Goal: Task Accomplishment & Management: Manage account settings

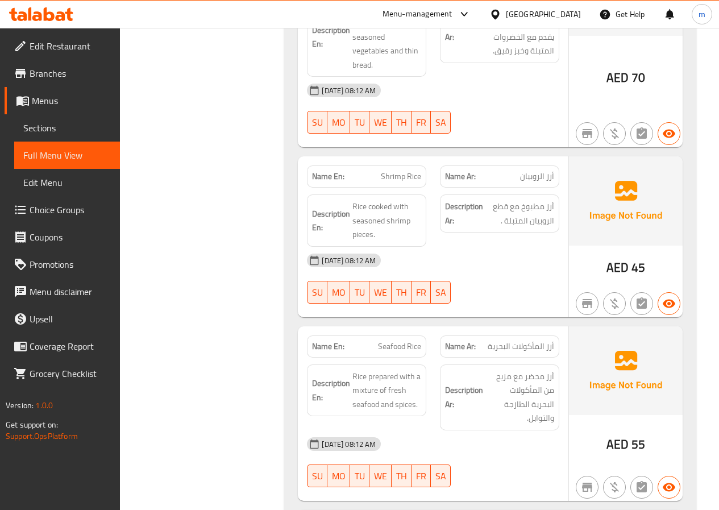
scroll to position [1080, 0]
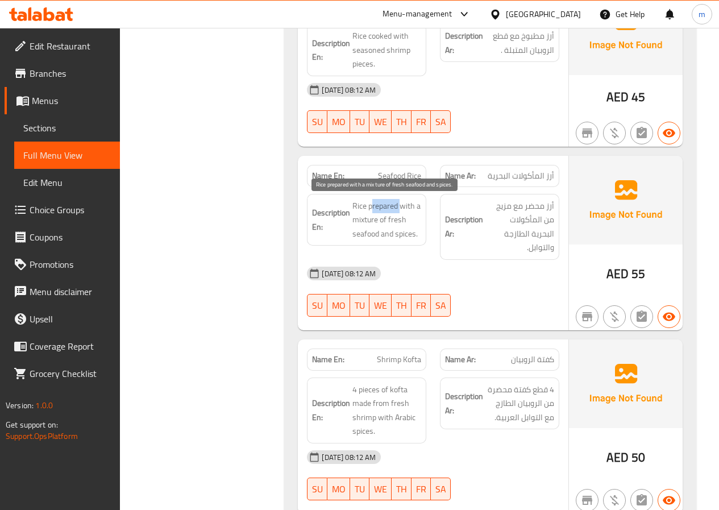
drag, startPoint x: 372, startPoint y: 205, endPoint x: 403, endPoint y: 212, distance: 32.2
click at [403, 212] on span "Rice prepared with a mixture of fresh seafood and spices." at bounding box center [386, 220] width 69 height 42
drag, startPoint x: 368, startPoint y: 205, endPoint x: 414, endPoint y: 210, distance: 45.7
click at [414, 210] on span "Rice prepared with a mixture of fresh seafood and spices." at bounding box center [386, 220] width 69 height 42
copy span "prepared with"
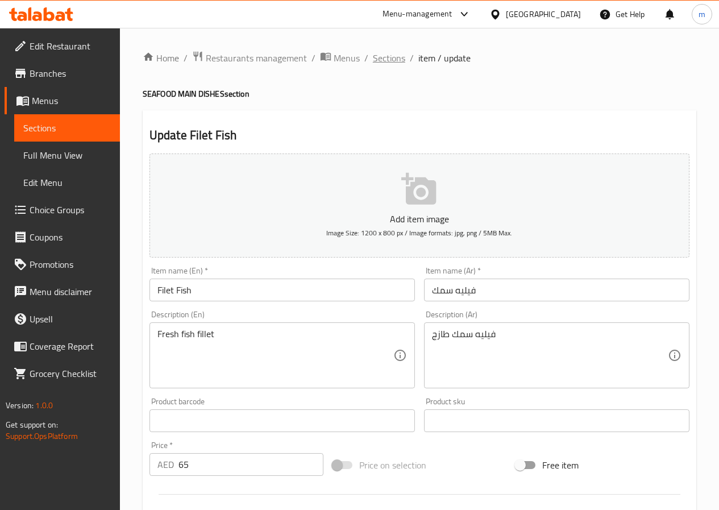
click at [388, 52] on span "Sections" at bounding box center [389, 58] width 32 height 14
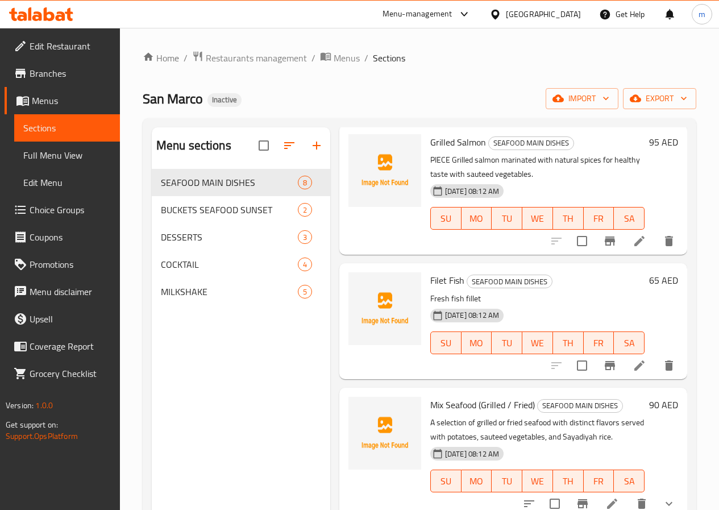
scroll to position [170, 0]
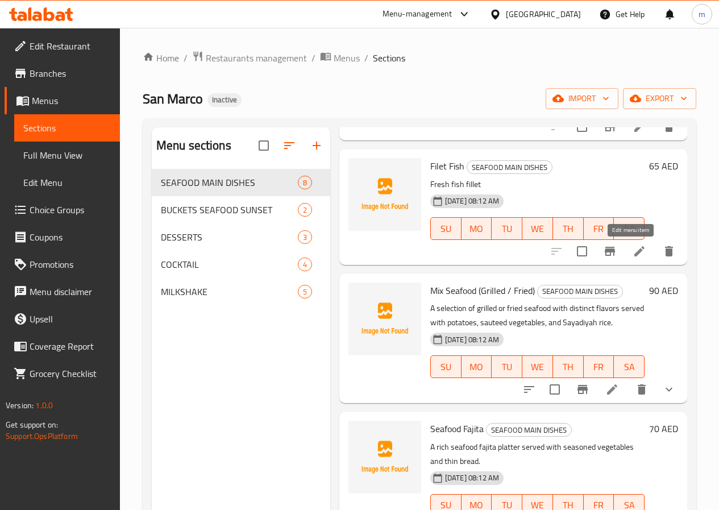
click at [632, 250] on icon at bounding box center [639, 251] width 14 height 14
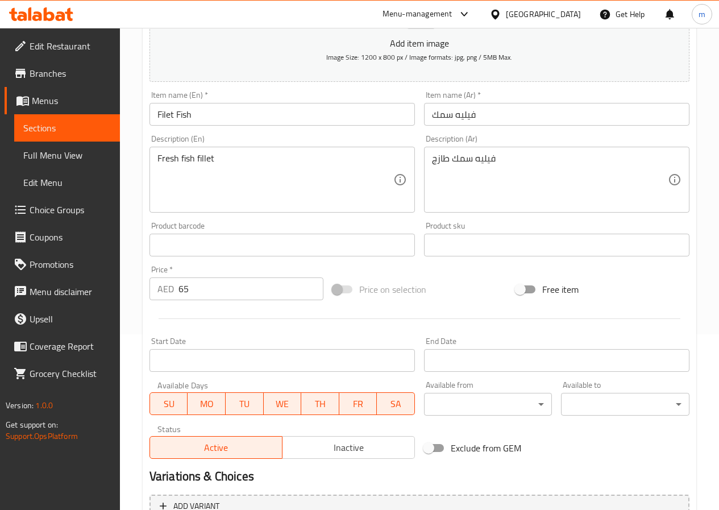
scroll to position [9, 0]
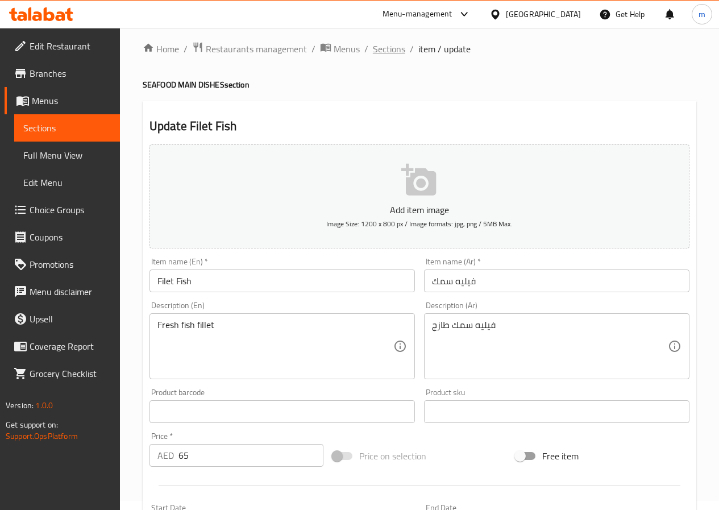
click at [386, 45] on span "Sections" at bounding box center [389, 49] width 32 height 14
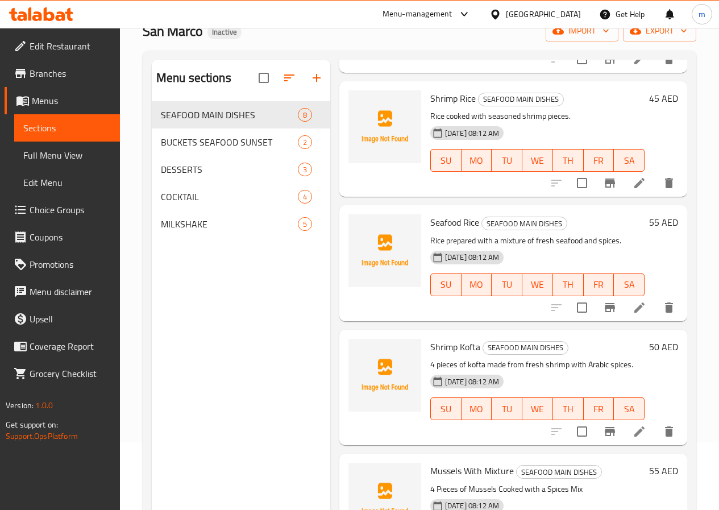
scroll to position [159, 0]
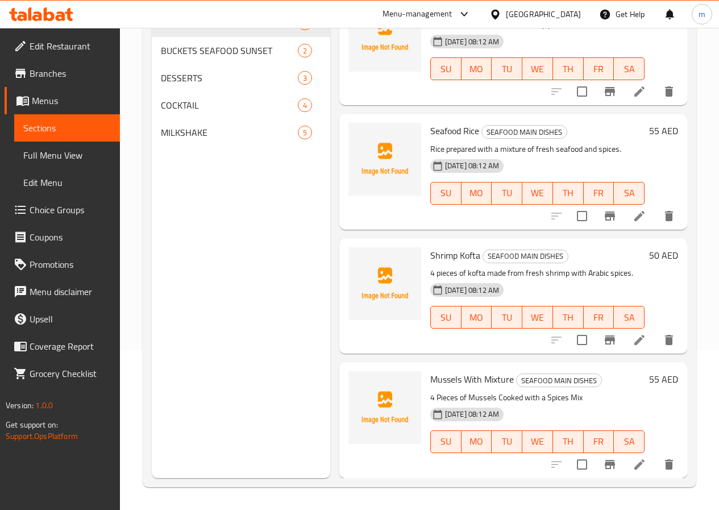
click at [632, 343] on icon at bounding box center [639, 340] width 14 height 14
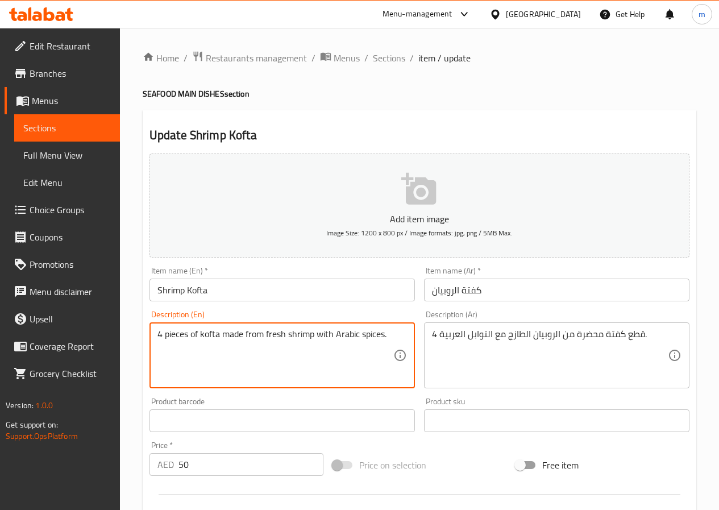
drag, startPoint x: 224, startPoint y: 334, endPoint x: 261, endPoint y: 336, distance: 37.0
paste textarea "prepared with"
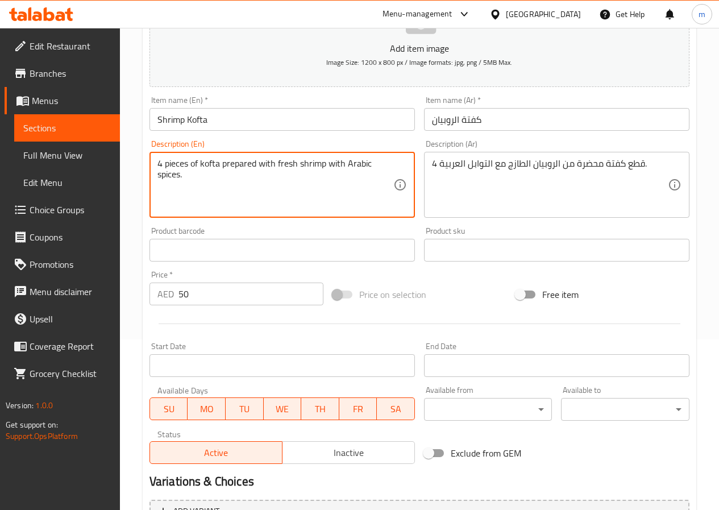
scroll to position [293, 0]
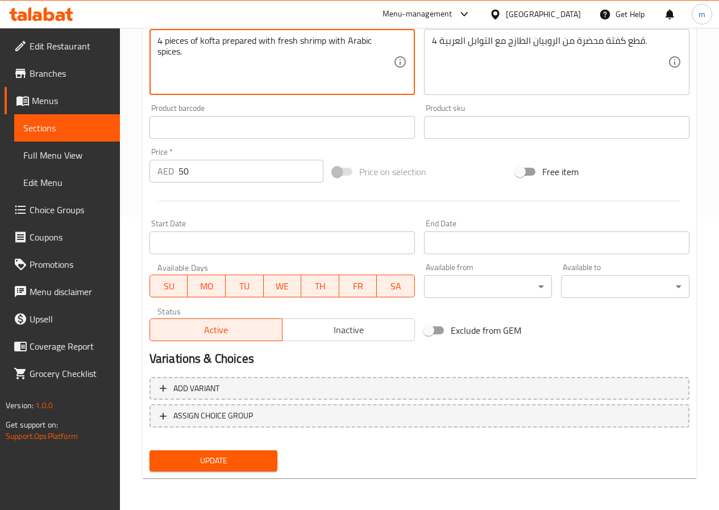
type textarea "4 pieces of kofta prepared with fresh shrimp with Arabic spices."
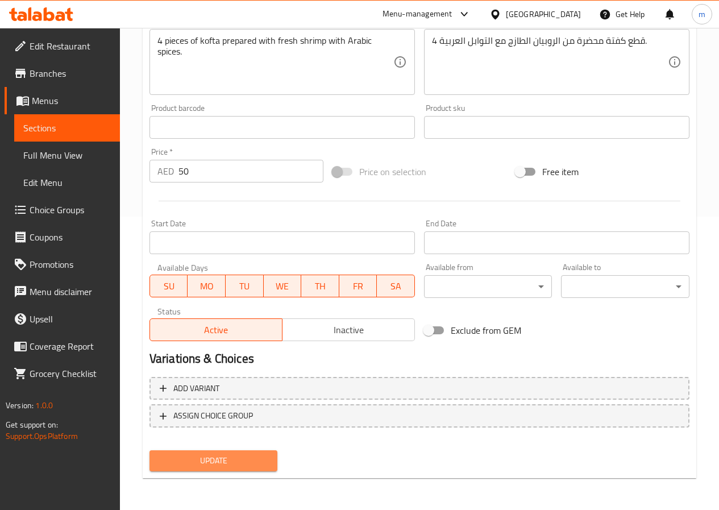
click at [250, 466] on span "Update" at bounding box center [214, 460] width 110 height 14
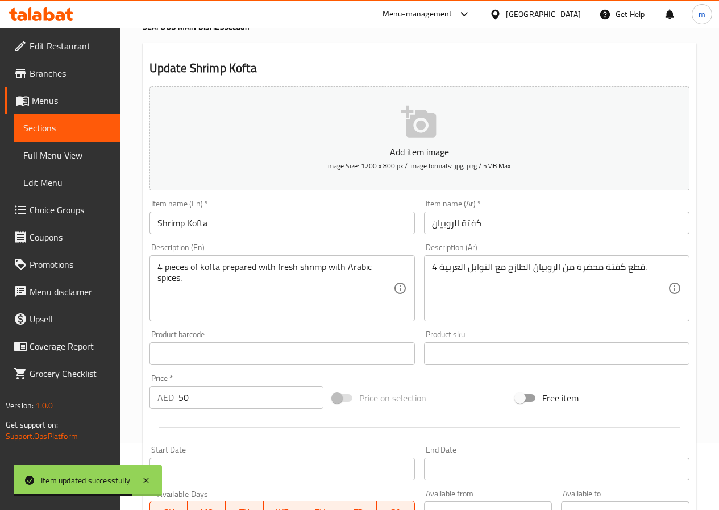
scroll to position [0, 0]
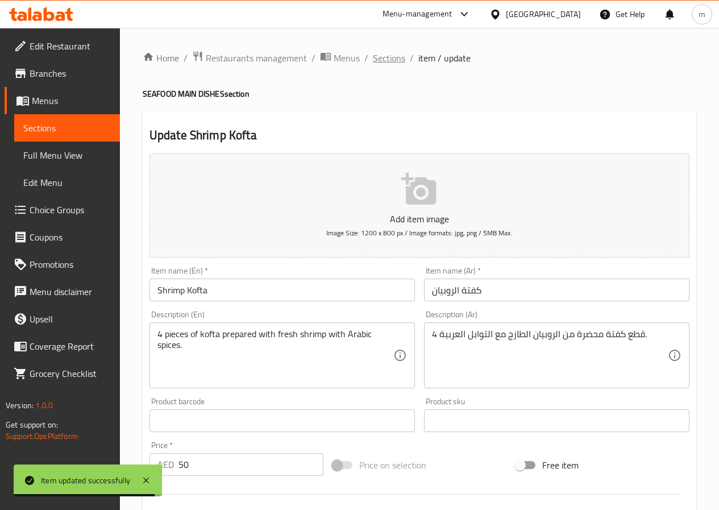
click at [389, 63] on span "Sections" at bounding box center [389, 58] width 32 height 14
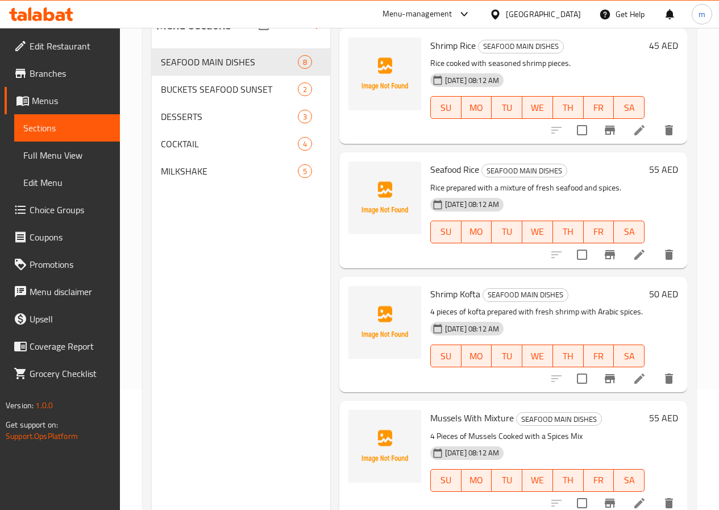
scroll to position [159, 0]
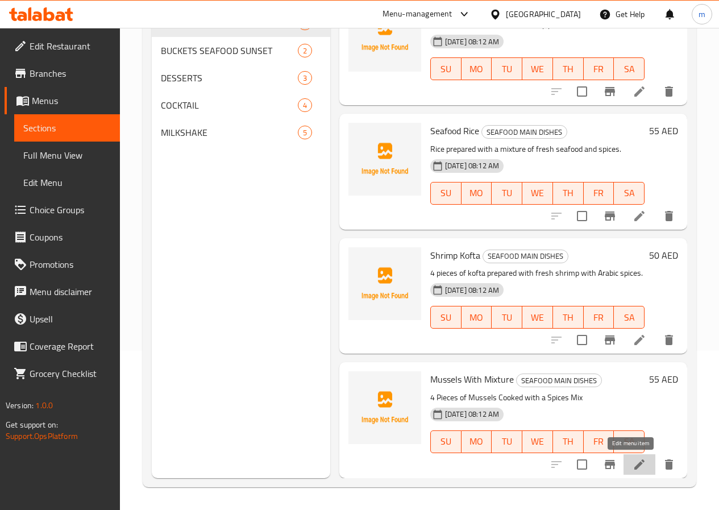
click at [632, 467] on icon at bounding box center [639, 464] width 14 height 14
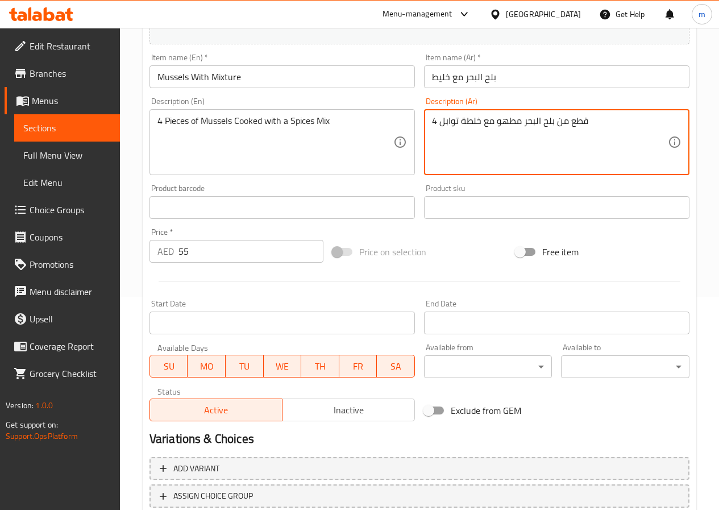
scroll to position [293, 0]
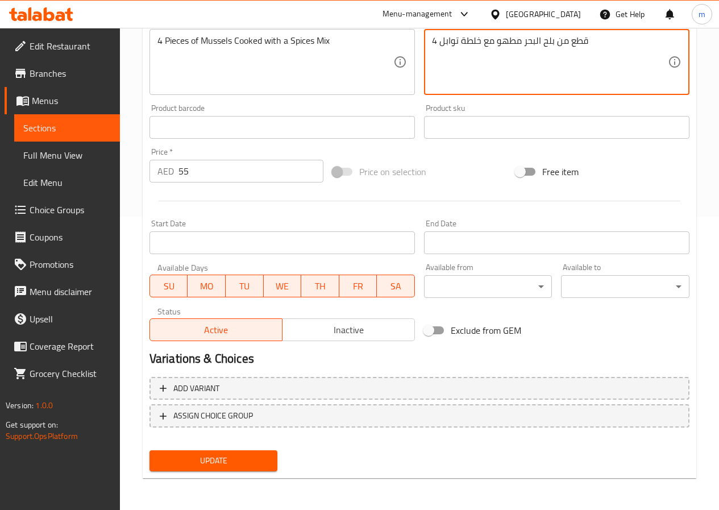
type textarea "4 قطع من بلح البحر مطهو مع خلطة توابل"
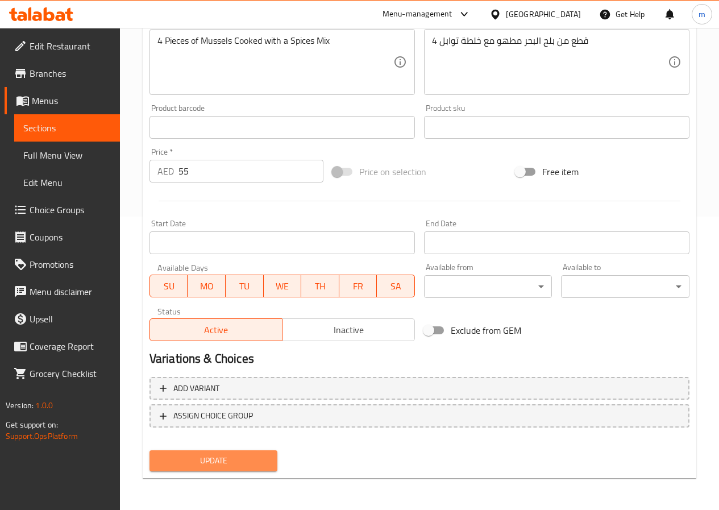
click at [240, 468] on button "Update" at bounding box center [213, 460] width 128 height 21
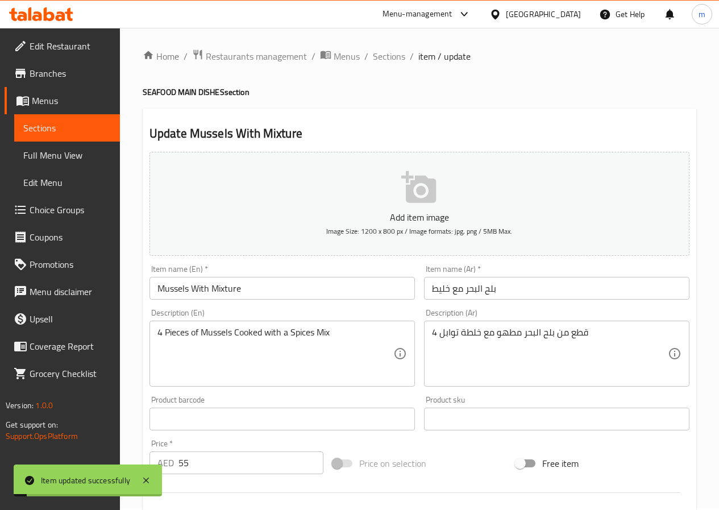
scroll to position [0, 0]
click at [382, 62] on span "Sections" at bounding box center [389, 58] width 32 height 14
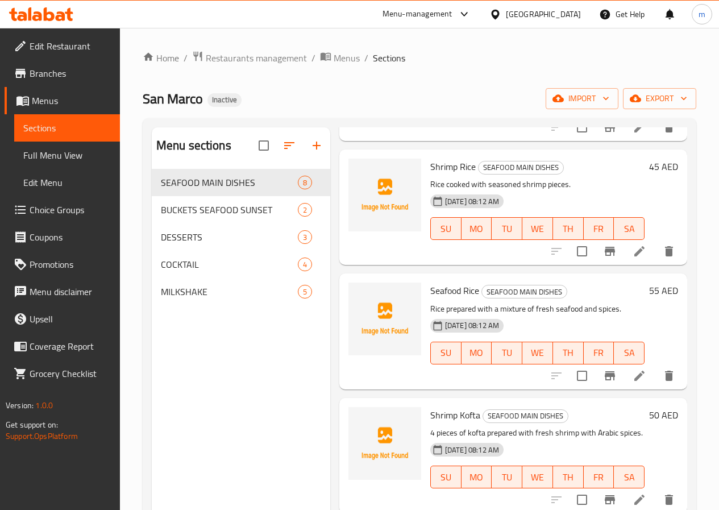
scroll to position [572, 0]
click at [634, 374] on icon at bounding box center [639, 375] width 14 height 14
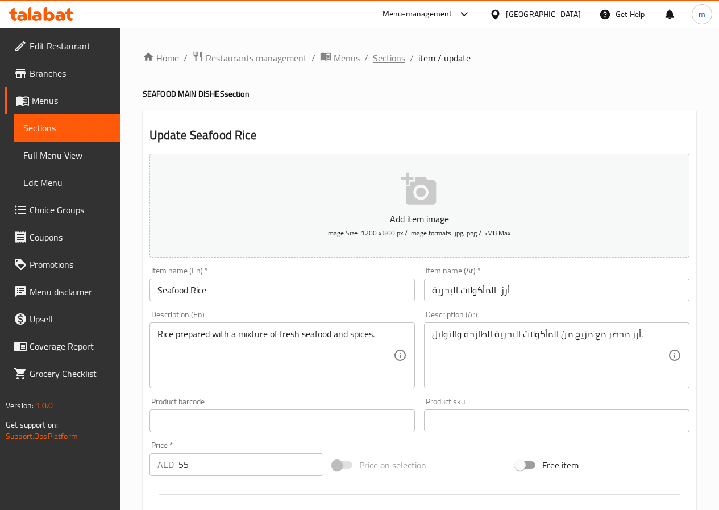
click at [391, 65] on span "Sections" at bounding box center [389, 58] width 32 height 14
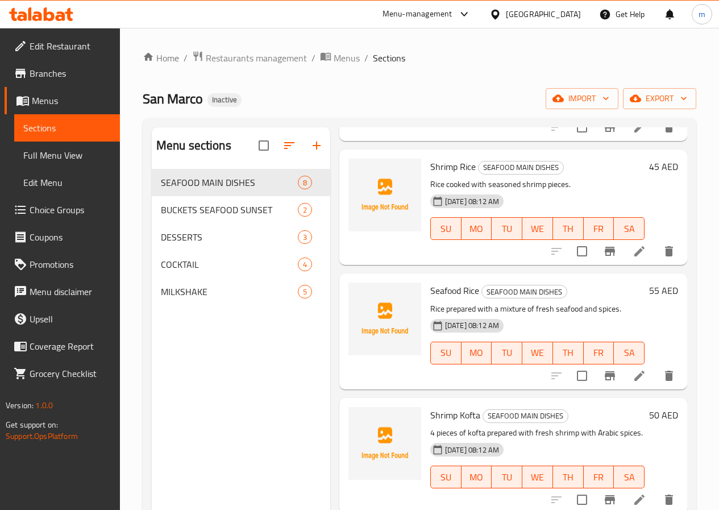
scroll to position [572, 0]
click at [632, 495] on icon at bounding box center [639, 499] width 14 height 14
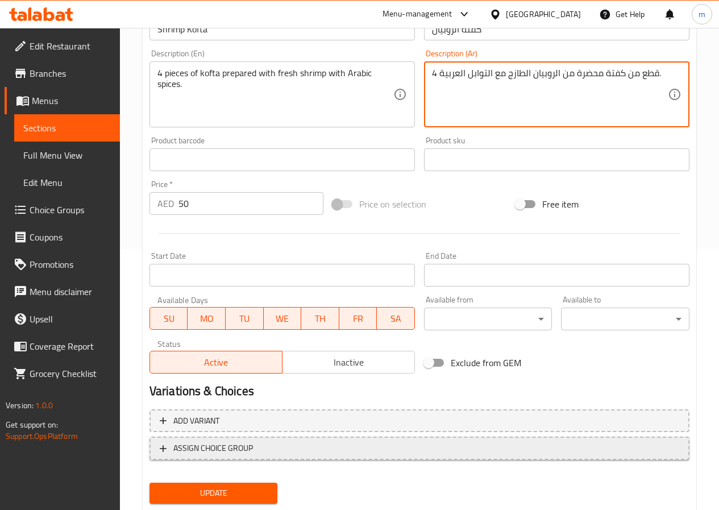
scroll to position [293, 0]
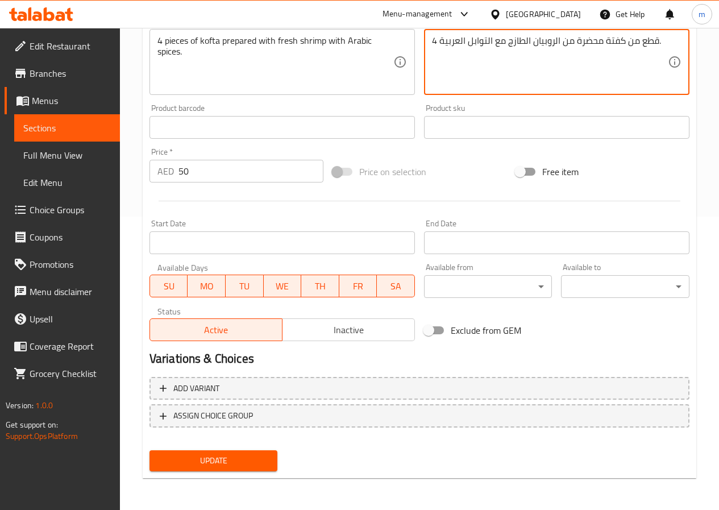
type textarea "4 قطع من كفتة محضرة من الروبيان الطازج مع التوابل العربية."
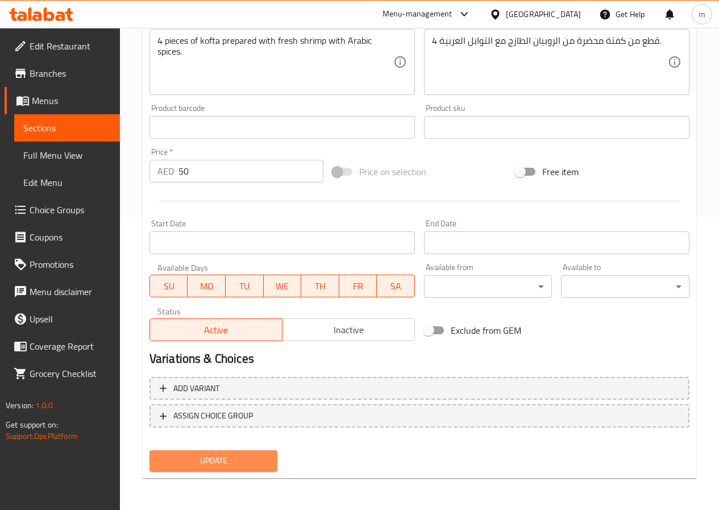
click at [239, 461] on span "Update" at bounding box center [214, 460] width 110 height 14
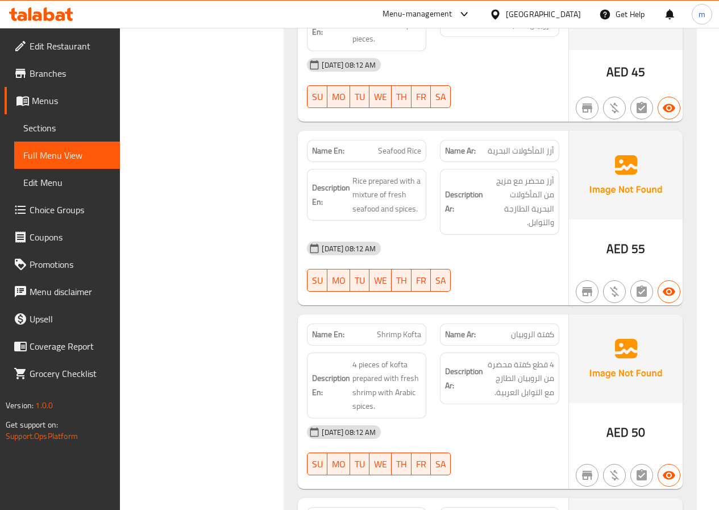
scroll to position [1250, 0]
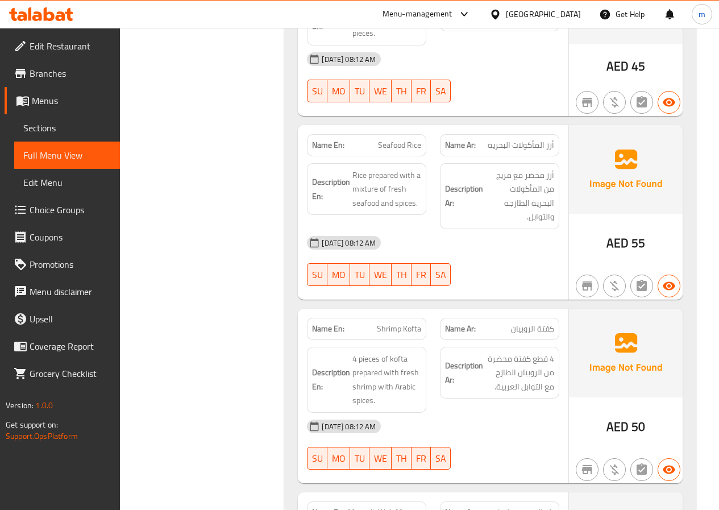
scroll to position [1193, 0]
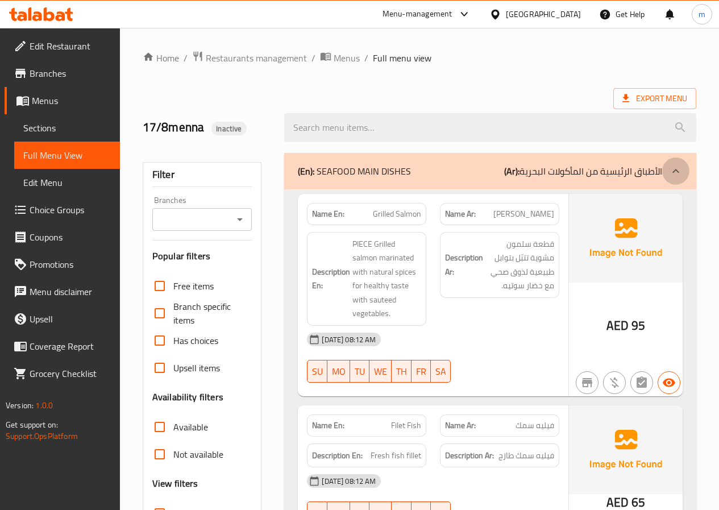
click at [673, 162] on div at bounding box center [675, 170] width 27 height 27
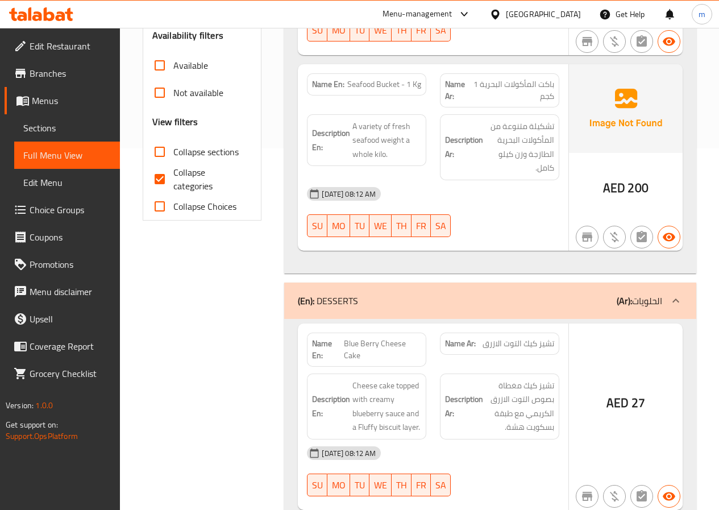
scroll to position [341, 0]
